Goal: Transaction & Acquisition: Subscribe to service/newsletter

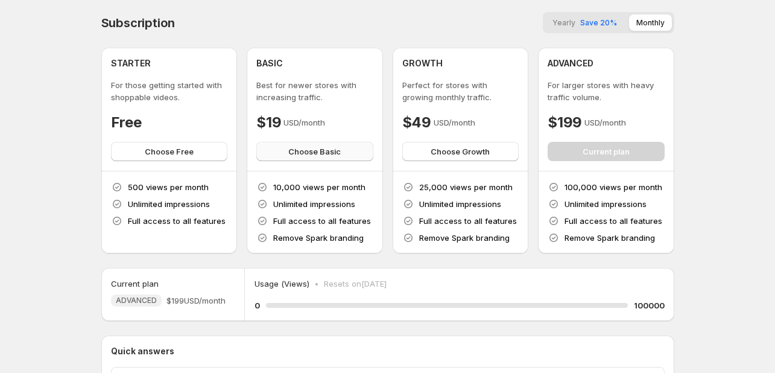
click at [318, 149] on span "Choose Basic" at bounding box center [314, 151] width 52 height 12
click at [292, 156] on span "Choose Basic" at bounding box center [314, 151] width 52 height 12
